Goal: Task Accomplishment & Management: Manage account settings

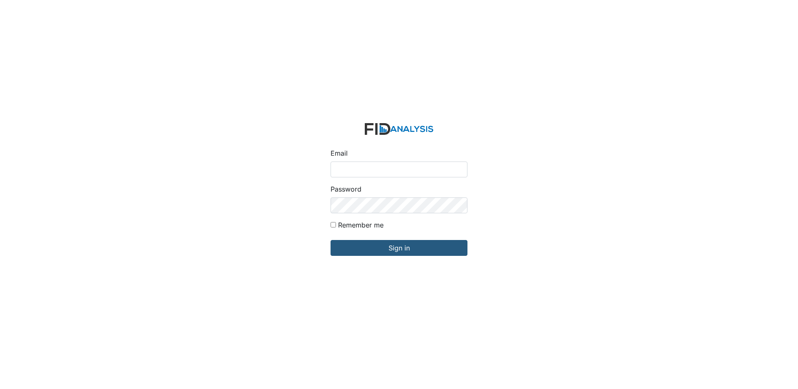
click at [369, 170] on input "Email" at bounding box center [399, 170] width 137 height 16
type input "kfleming@lifeincorporated.com"
click at [331, 240] on input "Sign in" at bounding box center [399, 248] width 137 height 16
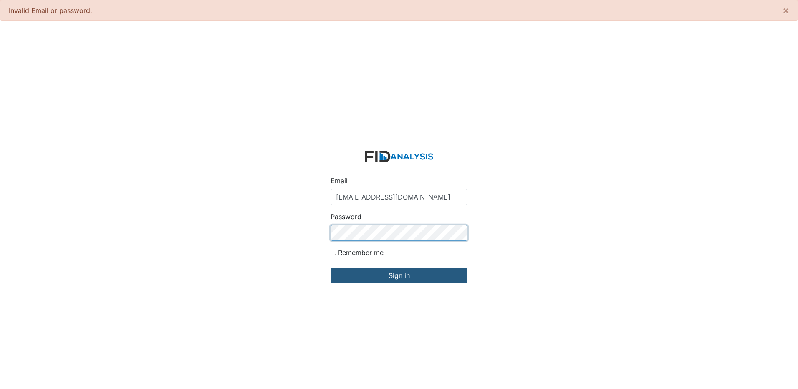
click at [331, 268] on input "Sign in" at bounding box center [399, 276] width 137 height 16
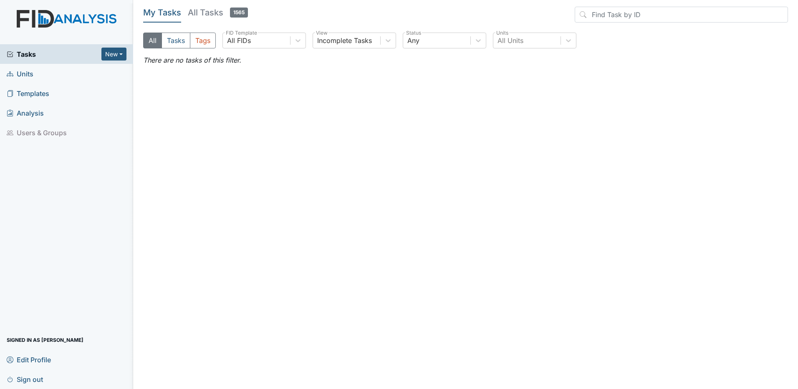
click at [35, 379] on span "Sign out" at bounding box center [25, 379] width 36 height 13
